Goal: Navigation & Orientation: Understand site structure

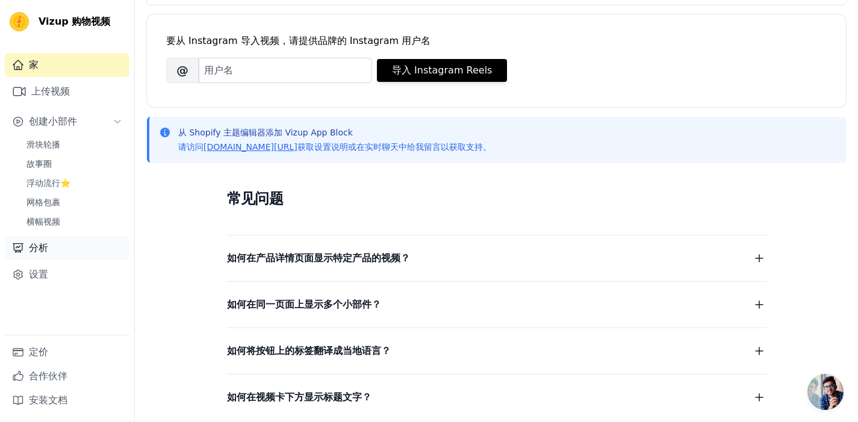
scroll to position [253, 0]
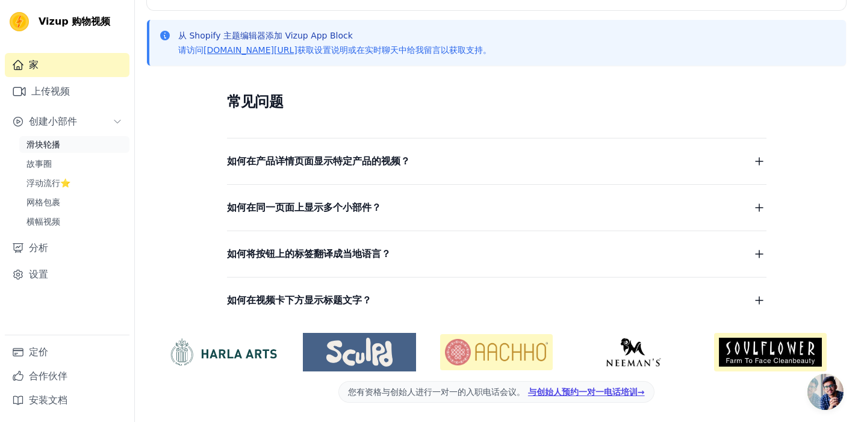
click at [38, 142] on font "滑块轮播" at bounding box center [43, 145] width 34 height 10
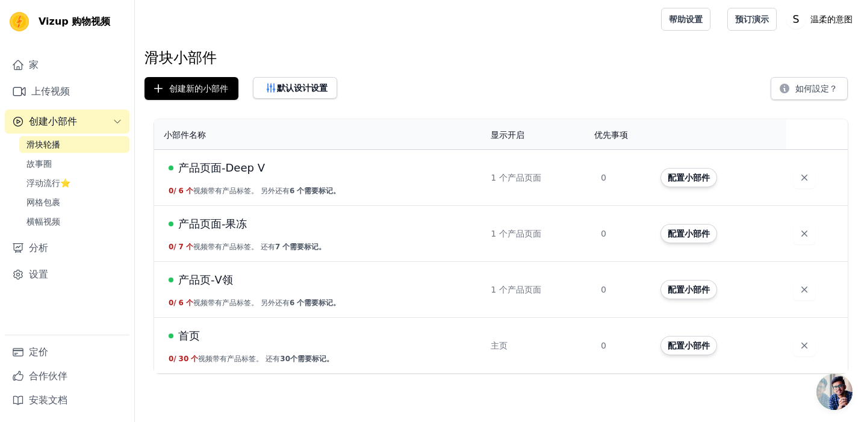
click at [236, 223] on font "产品页面-果冻" at bounding box center [212, 223] width 69 height 13
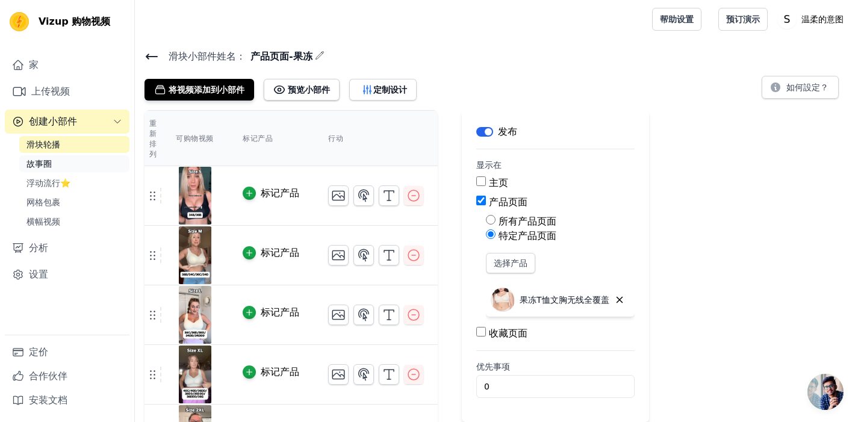
click at [60, 162] on link "故事圈" at bounding box center [74, 163] width 110 height 17
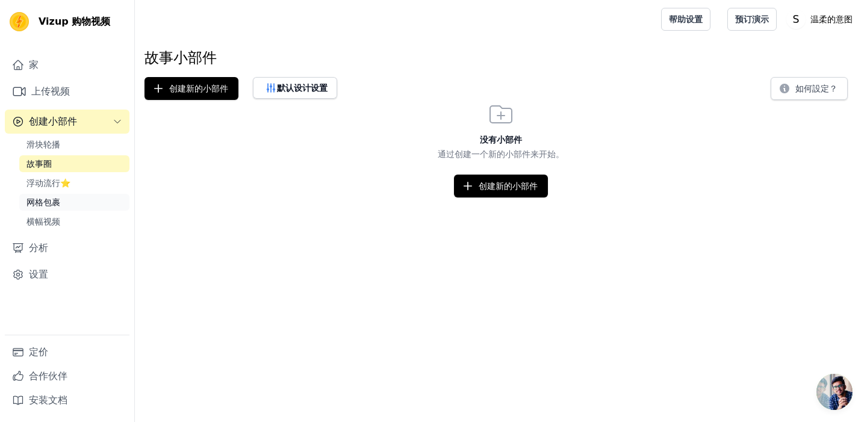
click at [52, 202] on font "网格包裹" at bounding box center [43, 202] width 34 height 10
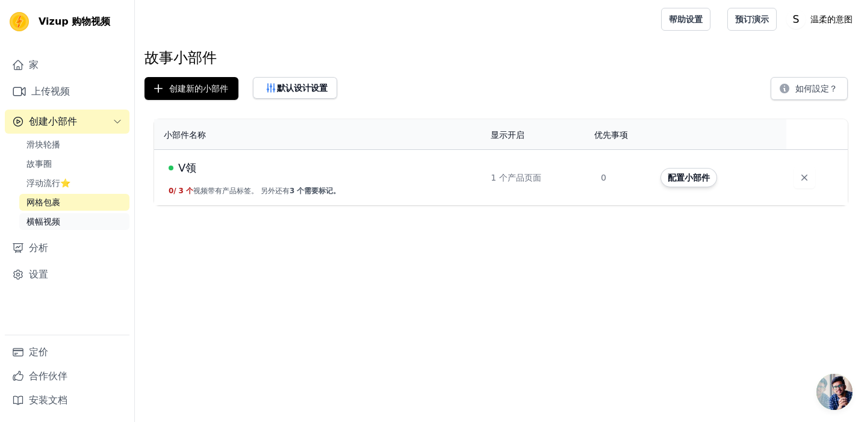
click at [56, 219] on font "横幅视频" at bounding box center [43, 222] width 34 height 10
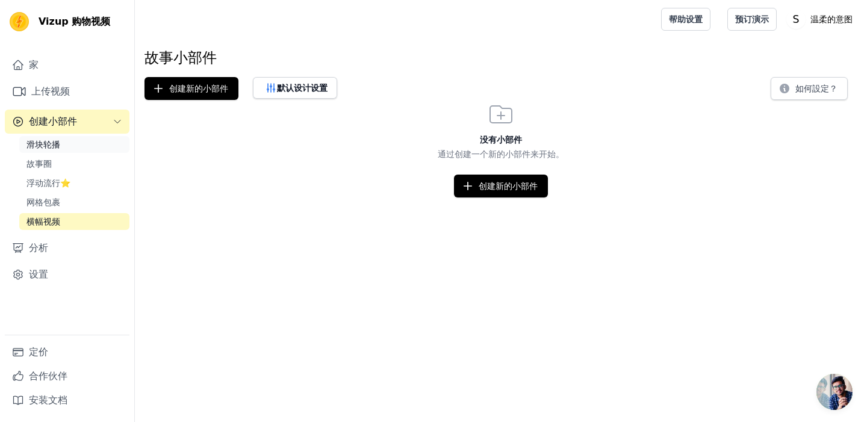
click at [49, 144] on font "滑块轮播" at bounding box center [43, 145] width 34 height 10
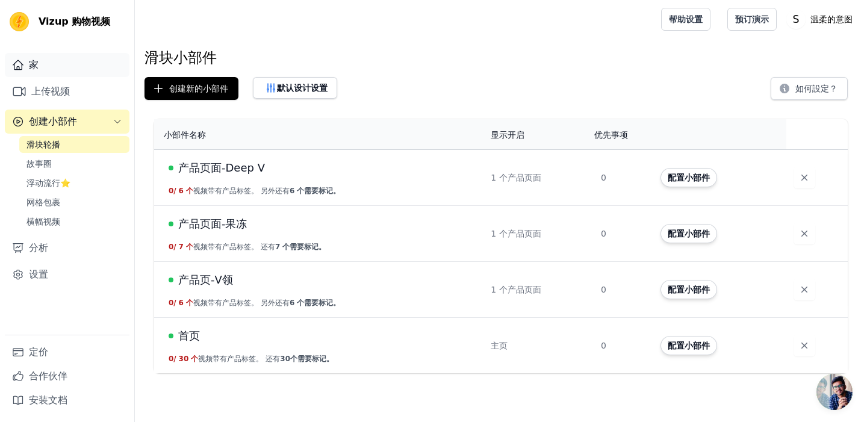
click at [53, 72] on link "家" at bounding box center [67, 65] width 125 height 24
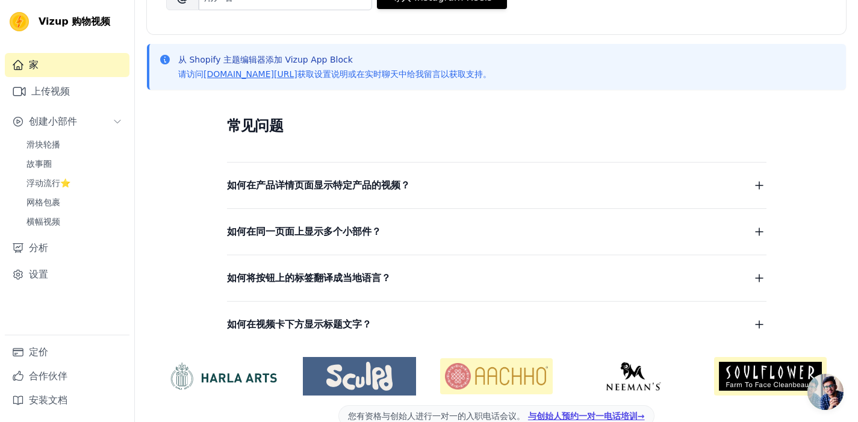
scroll to position [253, 0]
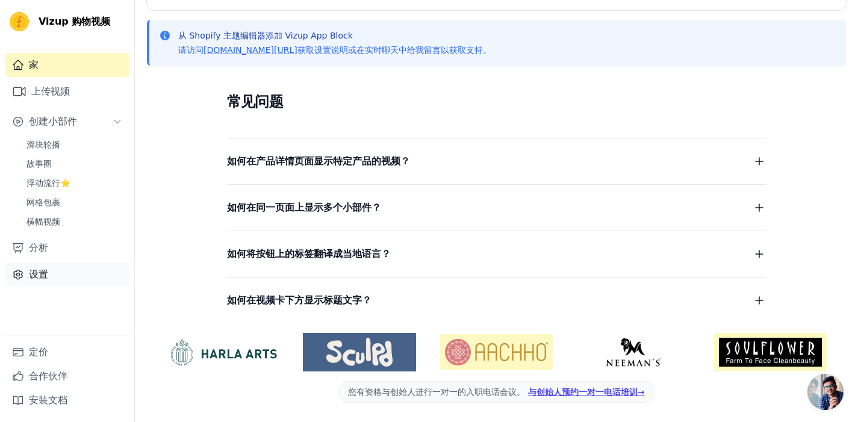
click at [44, 275] on font "设置" at bounding box center [38, 273] width 19 height 11
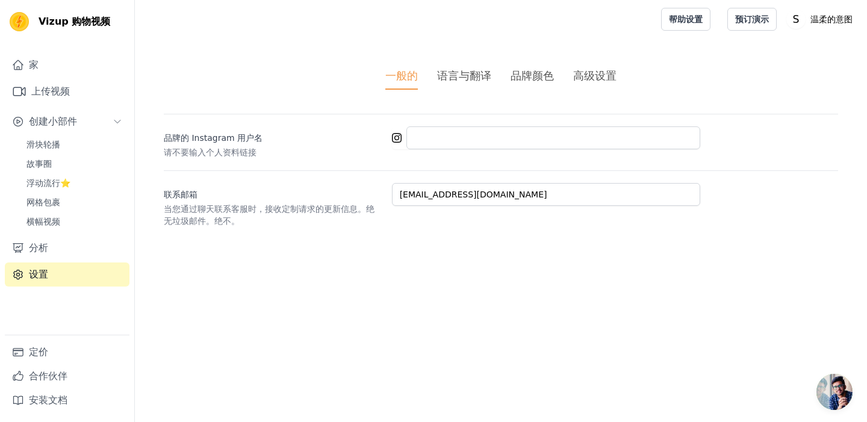
click at [451, 81] on font "语言与翻译" at bounding box center [464, 75] width 54 height 13
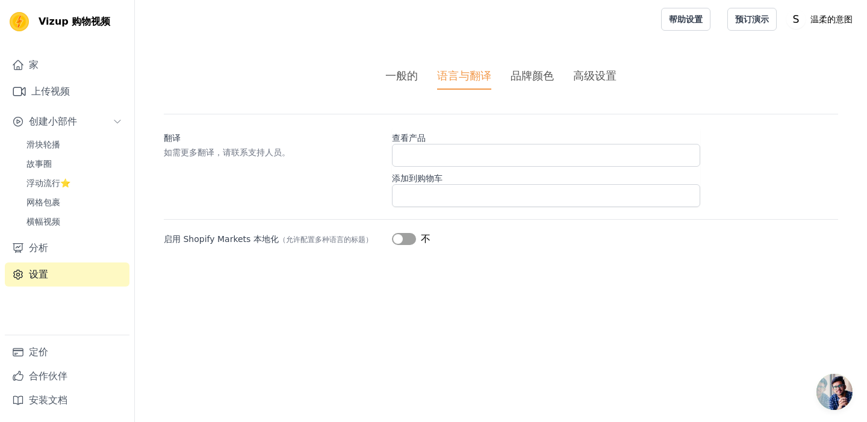
click at [513, 81] on font "品牌颜色" at bounding box center [531, 75] width 43 height 13
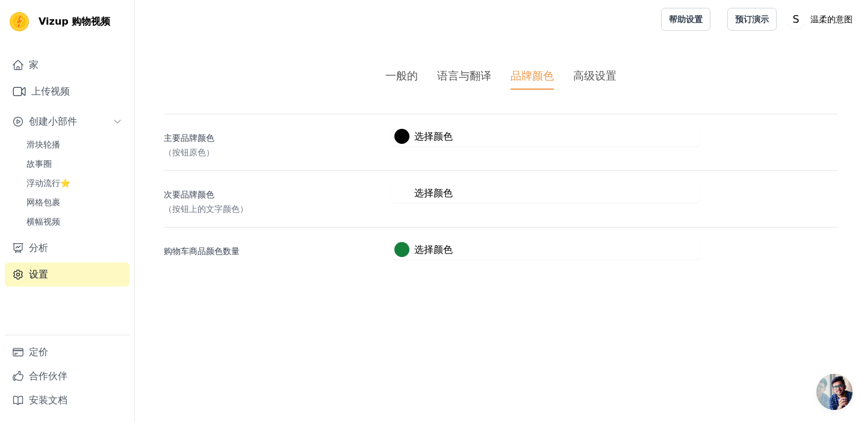
click at [590, 73] on font "高级设置" at bounding box center [594, 75] width 43 height 13
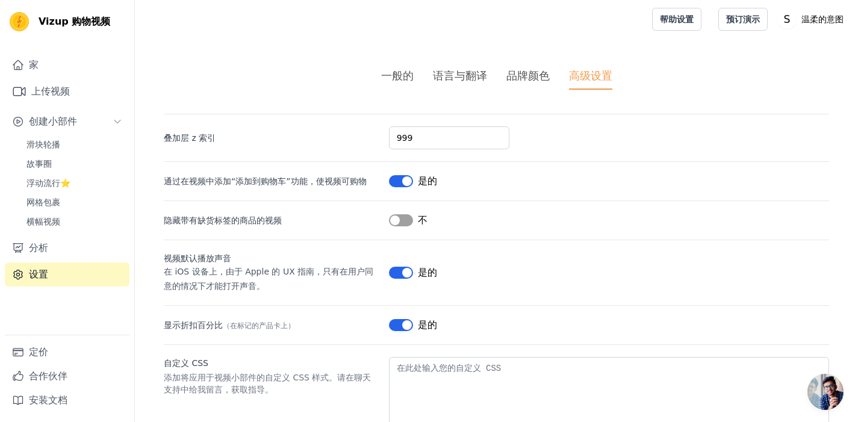
scroll to position [71, 0]
